Goal: Task Accomplishment & Management: Manage account settings

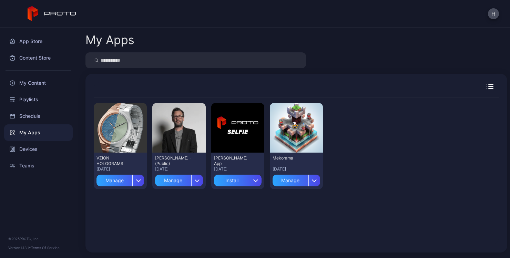
click at [494, 21] on div "H" at bounding box center [255, 14] width 510 height 28
click at [494, 16] on button "H" at bounding box center [493, 13] width 11 height 11
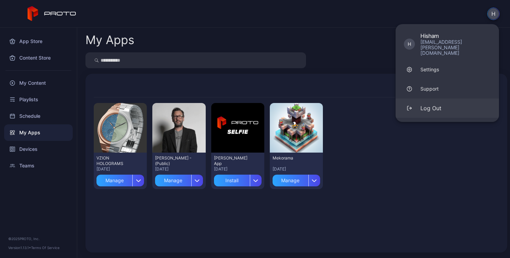
click at [432, 101] on button "Log Out" at bounding box center [447, 108] width 103 height 19
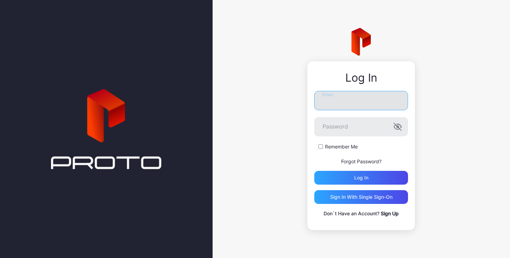
click at [342, 102] on input "Email" at bounding box center [362, 100] width 94 height 19
type input "**********"
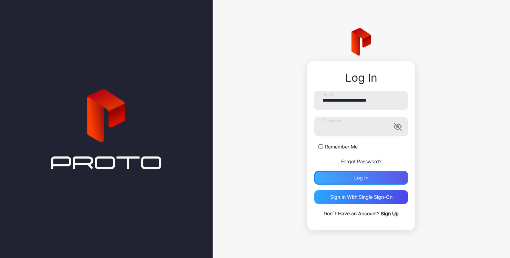
click at [329, 177] on div "Log in" at bounding box center [362, 178] width 94 height 14
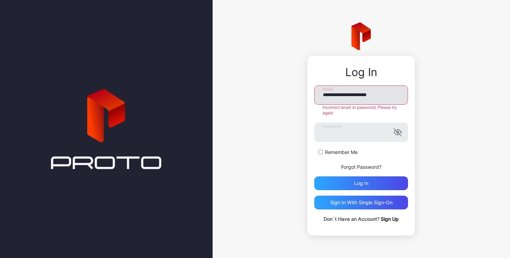
click at [322, 97] on input "**********" at bounding box center [362, 95] width 94 height 19
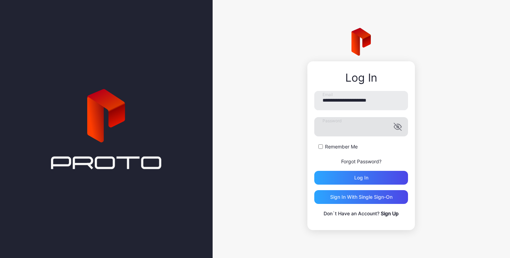
click at [400, 128] on icon "button" at bounding box center [398, 126] width 7 height 7
click at [310, 128] on div "**********" at bounding box center [362, 145] width 108 height 169
click at [329, 182] on div "Log in" at bounding box center [362, 178] width 94 height 14
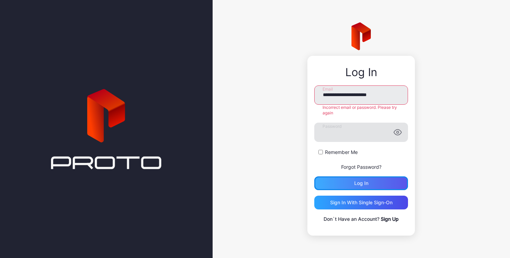
click at [354, 187] on div "Log in" at bounding box center [362, 184] width 94 height 14
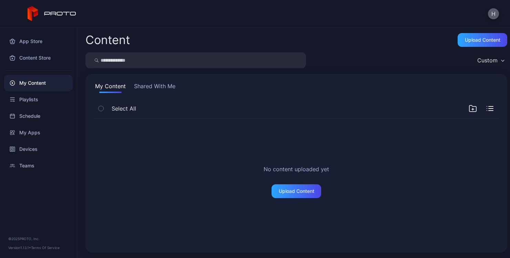
click at [495, 14] on button "H" at bounding box center [493, 13] width 11 height 11
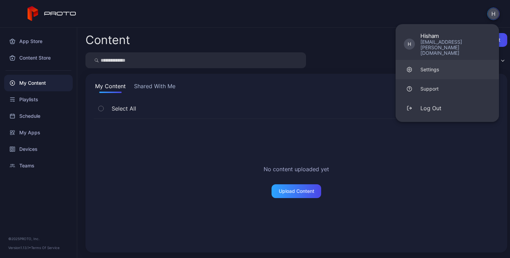
click at [435, 66] on div "Settings" at bounding box center [430, 69] width 19 height 7
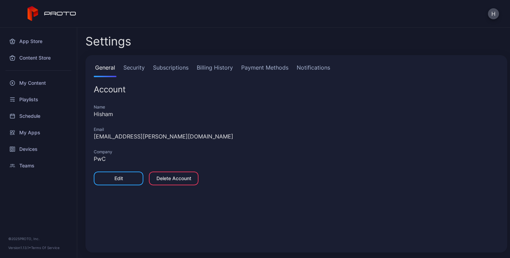
click at [129, 71] on link "Security" at bounding box center [134, 70] width 24 height 14
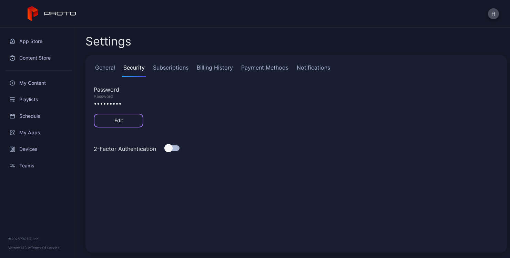
click at [123, 123] on div "Edit" at bounding box center [119, 121] width 50 height 14
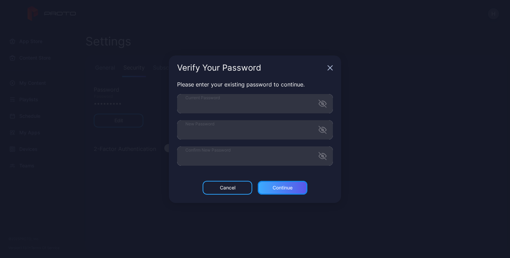
click at [278, 188] on div "Continue" at bounding box center [283, 188] width 20 height 6
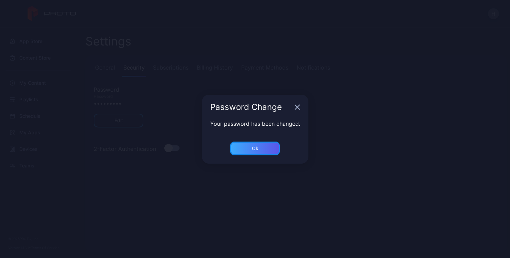
click at [268, 153] on div "Ok" at bounding box center [255, 149] width 50 height 14
